Goal: Transaction & Acquisition: Purchase product/service

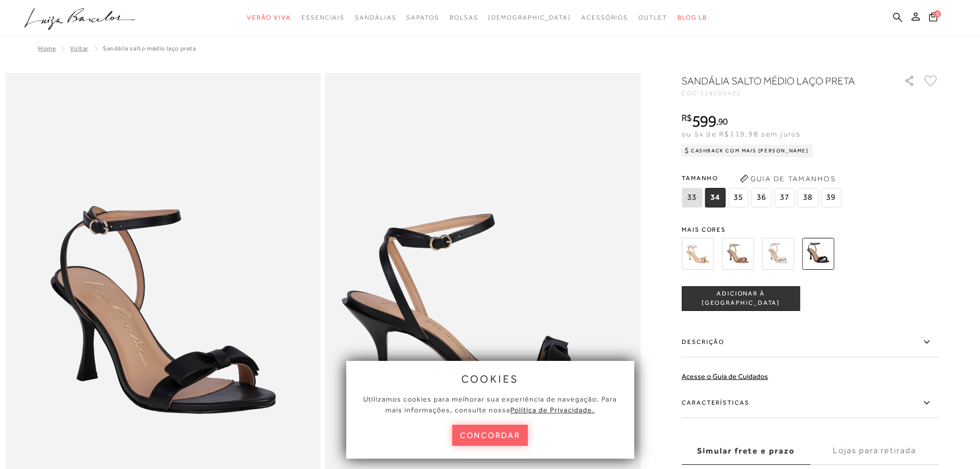
click at [490, 441] on button "concordar" at bounding box center [490, 435] width 76 height 21
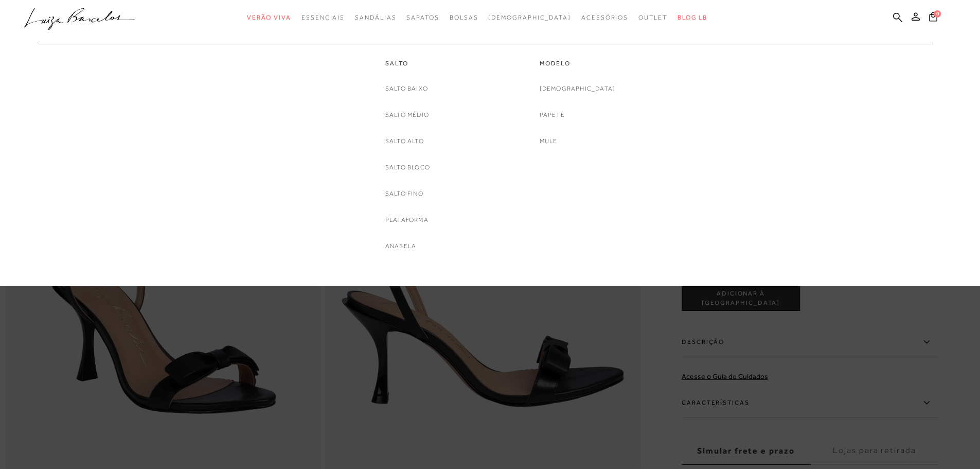
click at [396, 13] on link "Sandálias" at bounding box center [375, 17] width 41 height 19
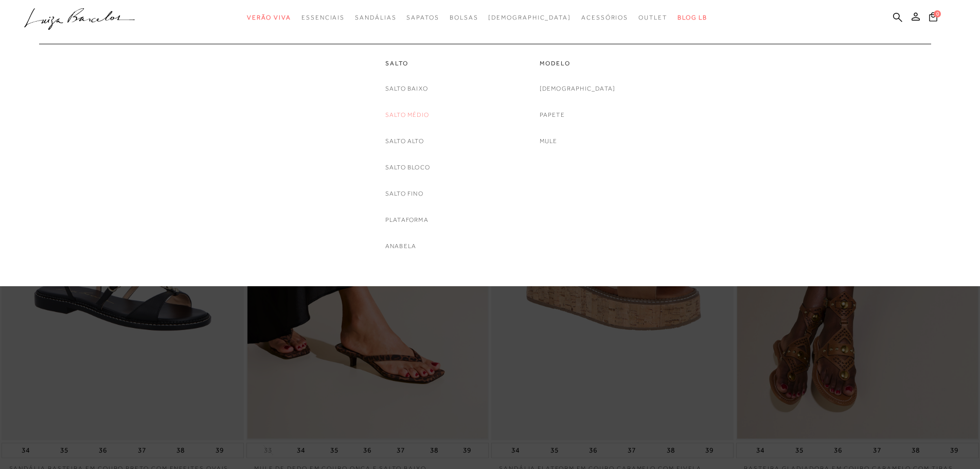
click at [418, 117] on link "Salto Médio" at bounding box center [407, 115] width 44 height 11
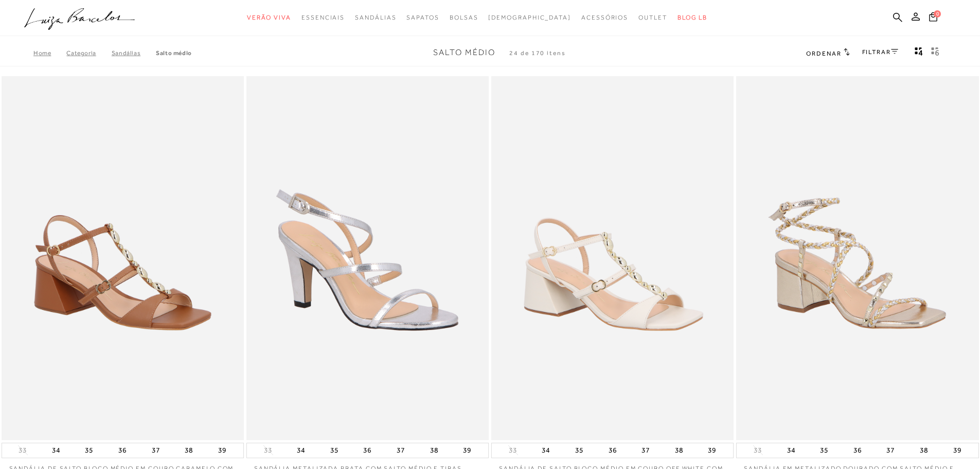
click at [892, 47] on div "FILTRAR" at bounding box center [881, 52] width 36 height 13
click at [889, 51] on link "FILTRAR" at bounding box center [881, 51] width 36 height 7
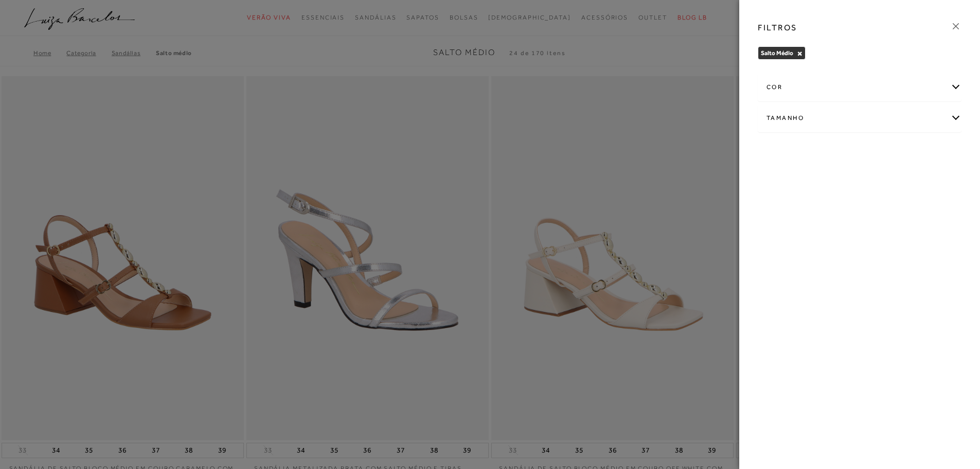
click at [780, 87] on div "cor" at bounding box center [860, 87] width 203 height 27
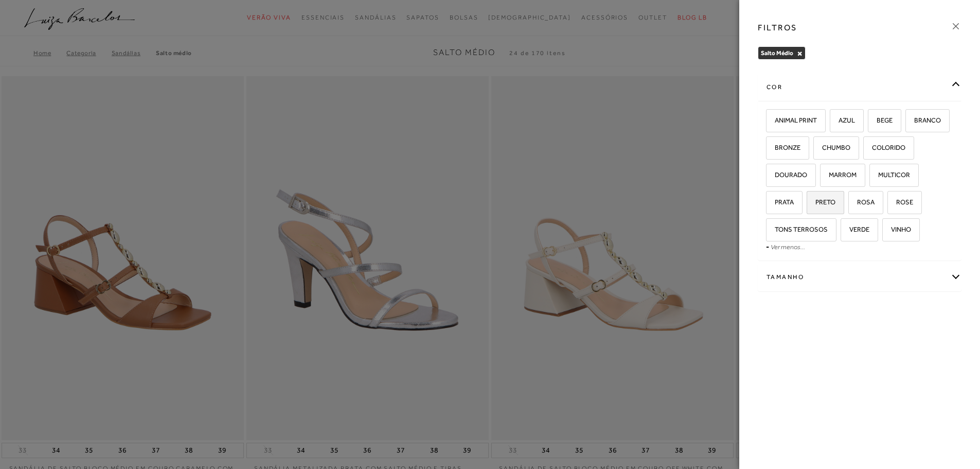
click at [818, 203] on span "PRETO" at bounding box center [822, 202] width 28 height 8
click at [816, 203] on input "PRETO" at bounding box center [810, 204] width 10 height 10
checkbox input "true"
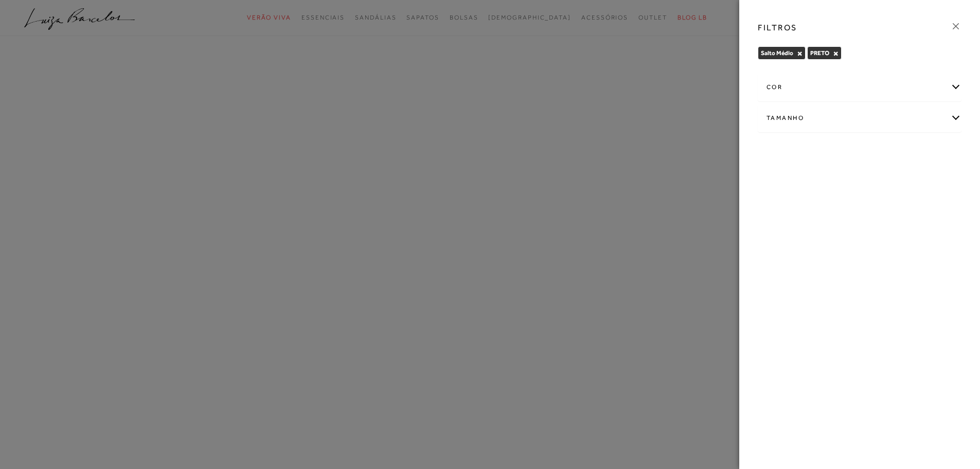
click at [873, 117] on div "Tamanho" at bounding box center [860, 117] width 203 height 27
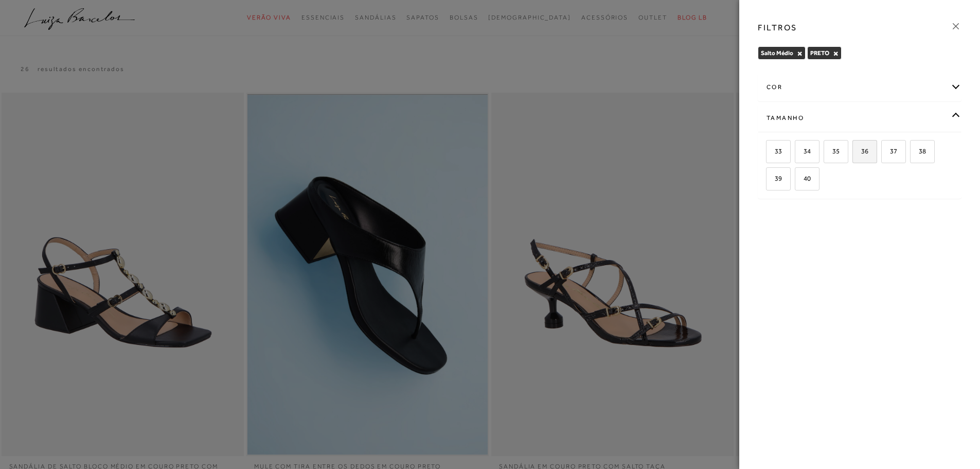
click at [861, 154] on label "36" at bounding box center [865, 152] width 24 height 22
click at [861, 154] on input "36" at bounding box center [856, 153] width 10 height 10
checkbox input "true"
click at [680, 63] on div at bounding box center [490, 234] width 980 height 469
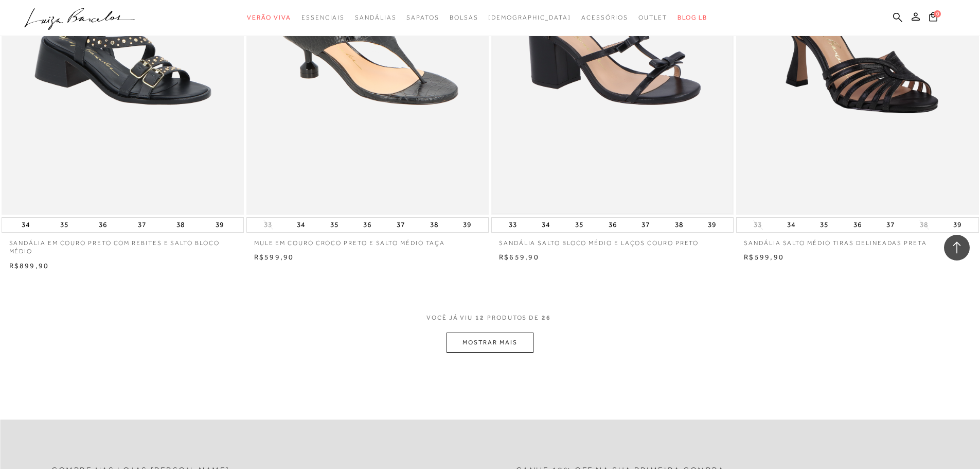
scroll to position [1338, 0]
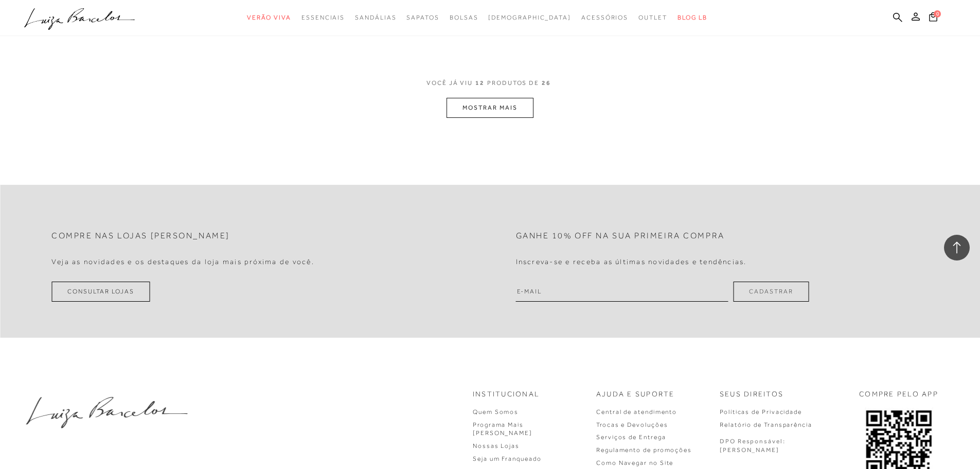
click at [473, 104] on button "MOSTRAR MAIS" at bounding box center [490, 108] width 86 height 20
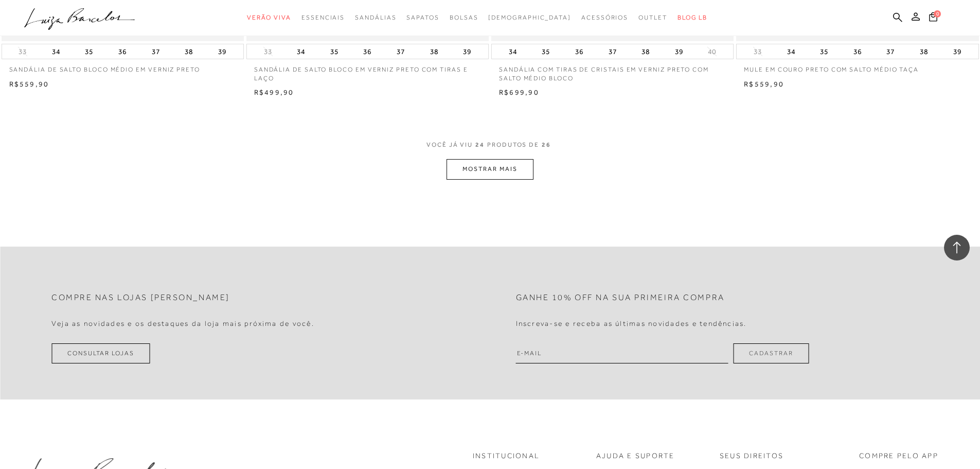
scroll to position [2573, 0]
click at [493, 164] on button "MOSTRAR MAIS" at bounding box center [490, 167] width 86 height 20
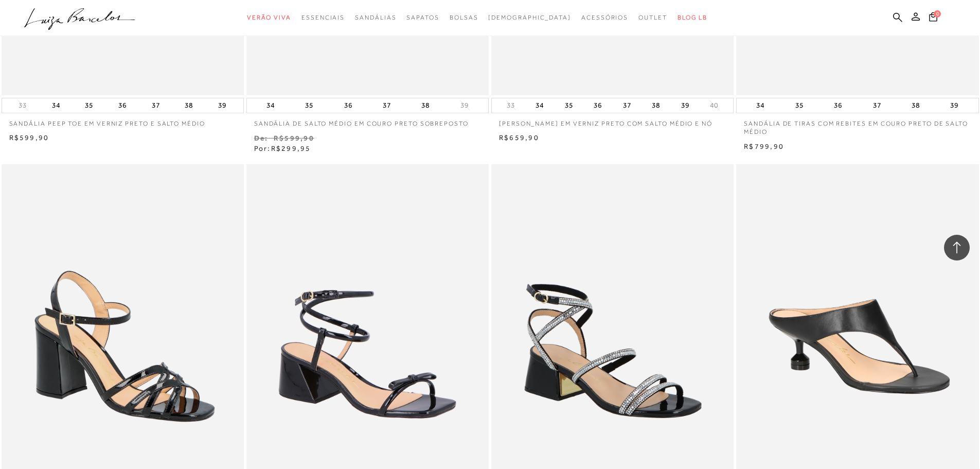
scroll to position [2007, 0]
